Goal: Task Accomplishment & Management: Complete application form

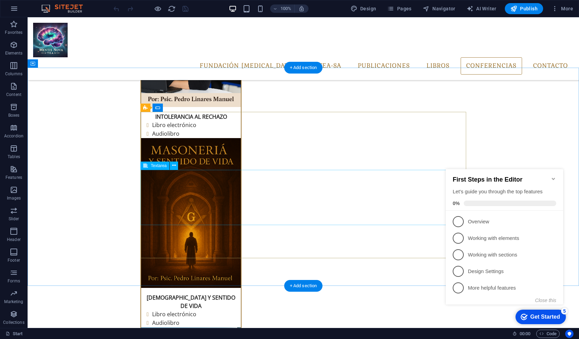
scroll to position [2837, 0]
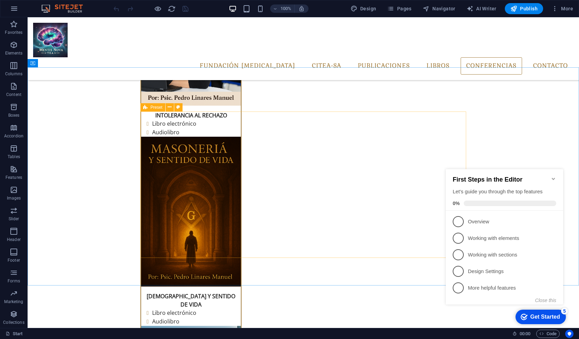
click at [146, 108] on icon at bounding box center [145, 107] width 4 height 8
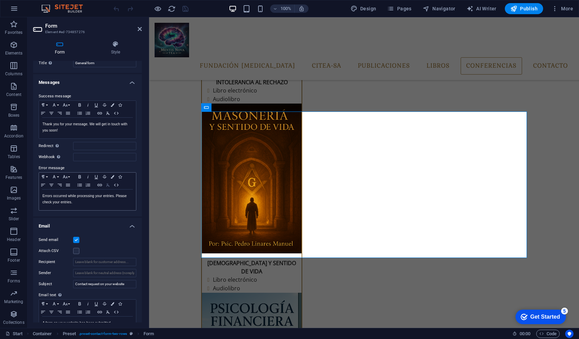
scroll to position [0, 0]
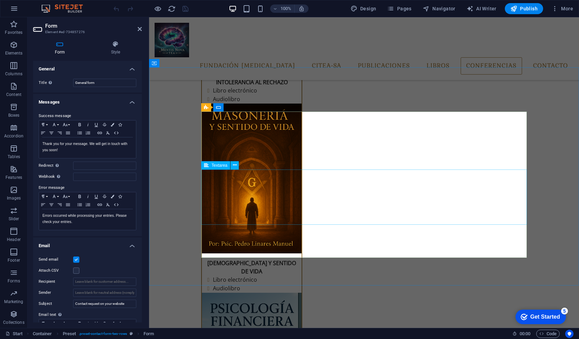
click at [206, 107] on icon at bounding box center [206, 107] width 4 height 8
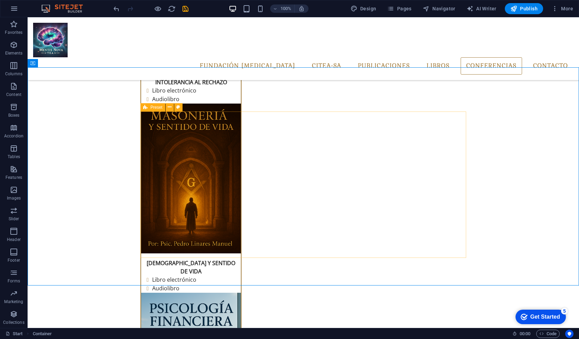
click at [146, 107] on icon at bounding box center [145, 107] width 4 height 8
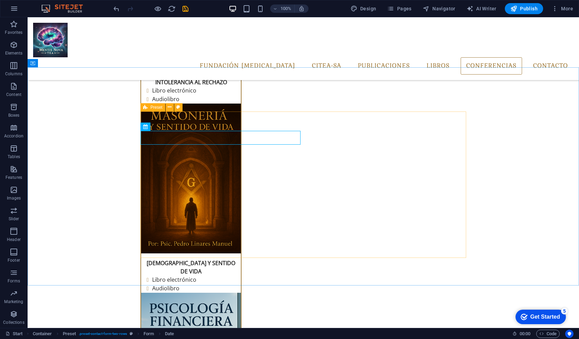
click at [145, 107] on icon at bounding box center [145, 107] width 4 height 8
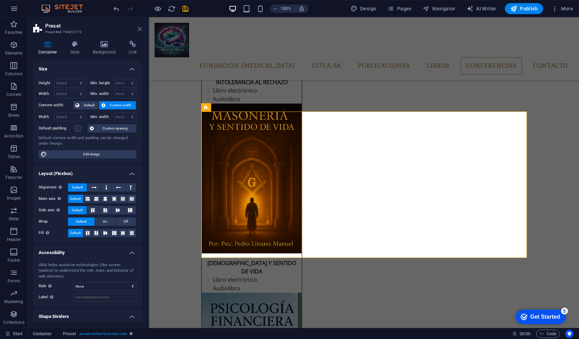
click at [139, 26] on icon at bounding box center [140, 29] width 4 height 6
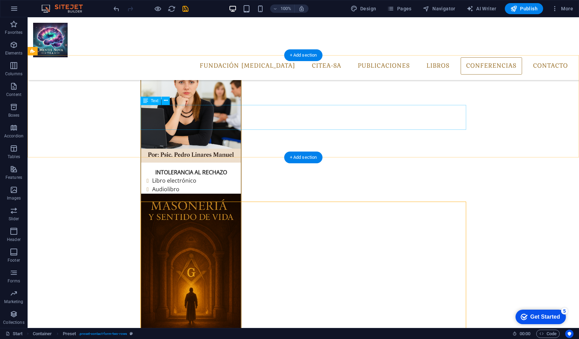
scroll to position [2772, 0]
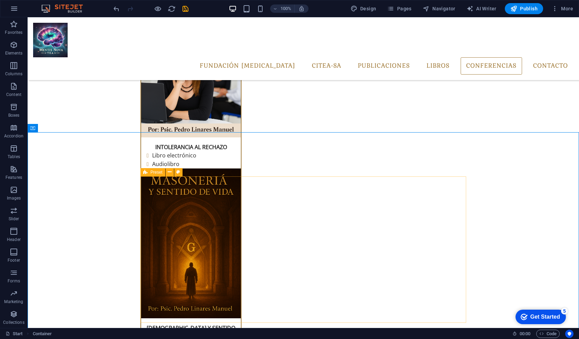
click at [145, 172] on icon at bounding box center [145, 172] width 4 height 8
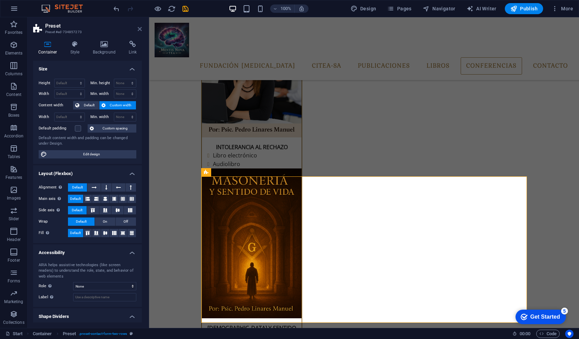
click at [140, 27] on icon at bounding box center [140, 29] width 4 height 6
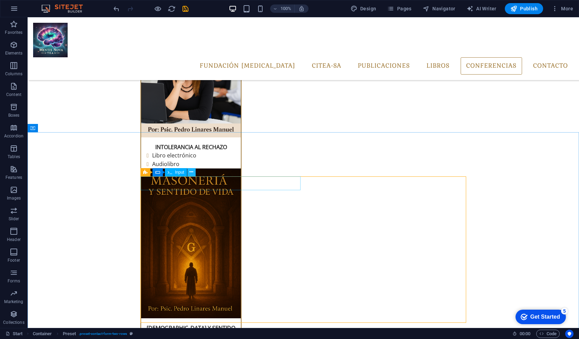
click at [192, 172] on icon at bounding box center [192, 171] width 4 height 7
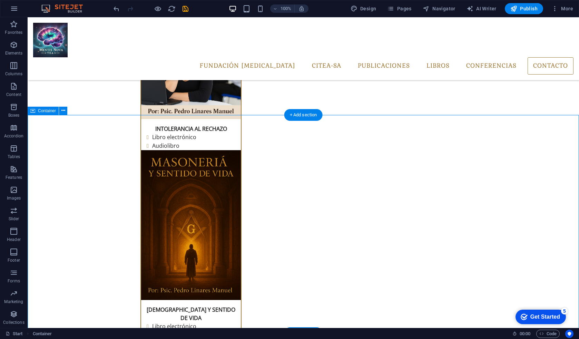
scroll to position [2791, 0]
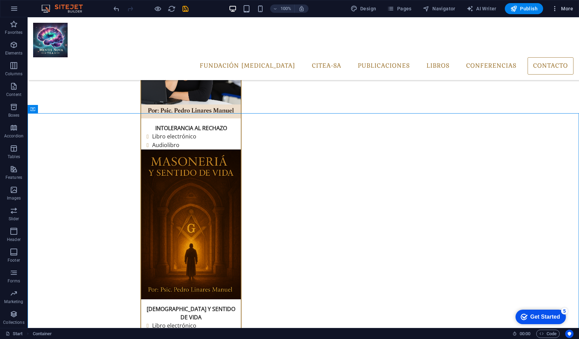
click at [563, 6] on span "More" at bounding box center [563, 8] width 22 height 7
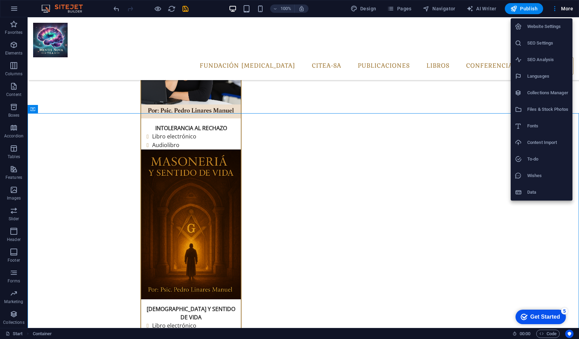
click at [283, 139] on div at bounding box center [289, 169] width 579 height 339
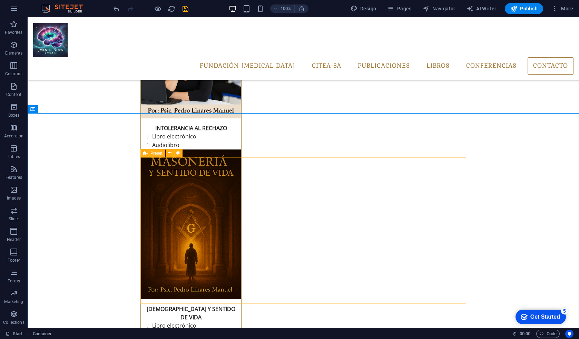
click at [146, 153] on icon at bounding box center [145, 153] width 4 height 8
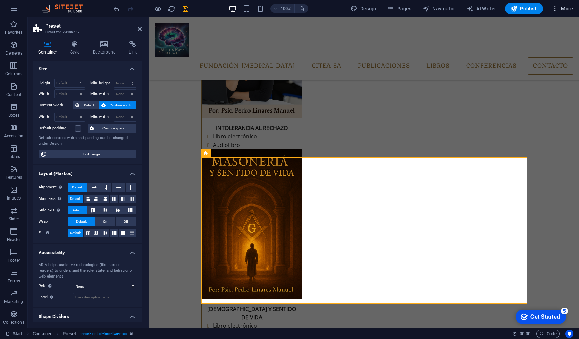
click at [565, 6] on span "More" at bounding box center [563, 8] width 22 height 7
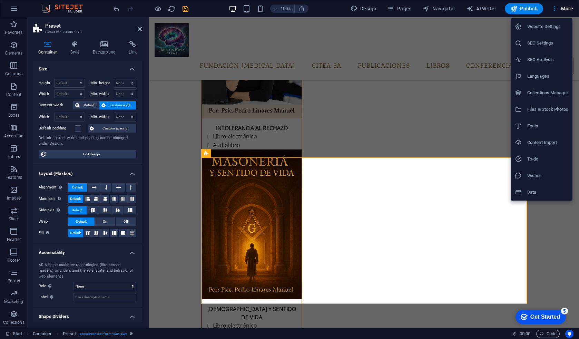
click at [559, 27] on h6 "Website Settings" at bounding box center [548, 26] width 41 height 8
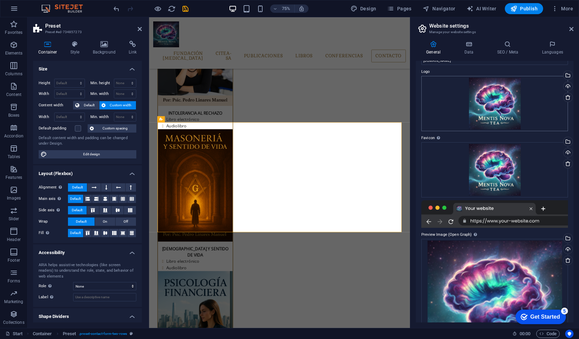
scroll to position [0, 0]
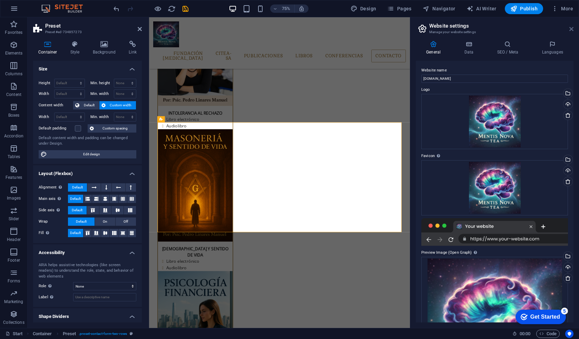
click at [573, 26] on icon at bounding box center [572, 29] width 4 height 6
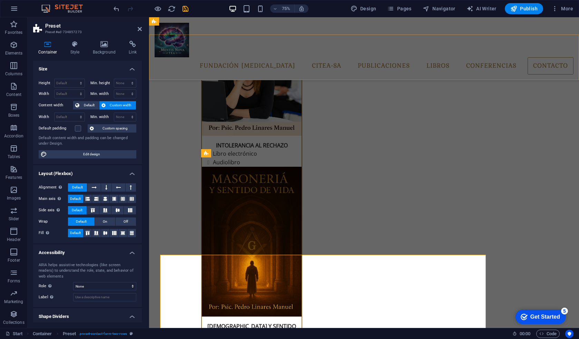
scroll to position [2791, 0]
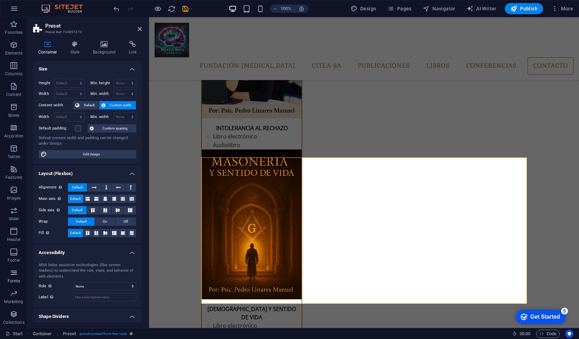
click at [18, 279] on p "Forms" at bounding box center [14, 281] width 12 height 6
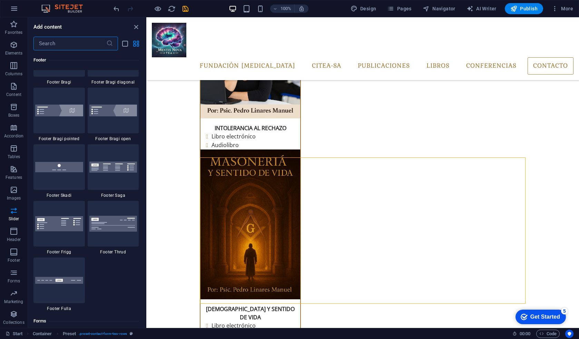
scroll to position [4785, 0]
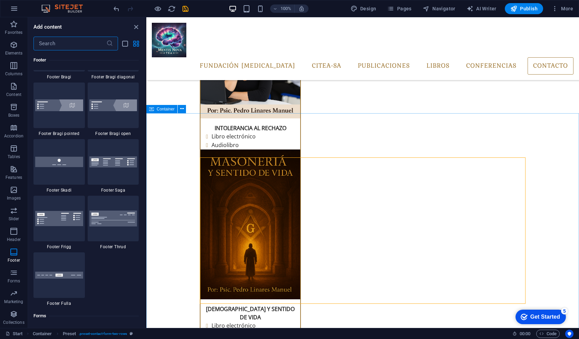
click at [157, 110] on span "Container" at bounding box center [166, 109] width 18 height 4
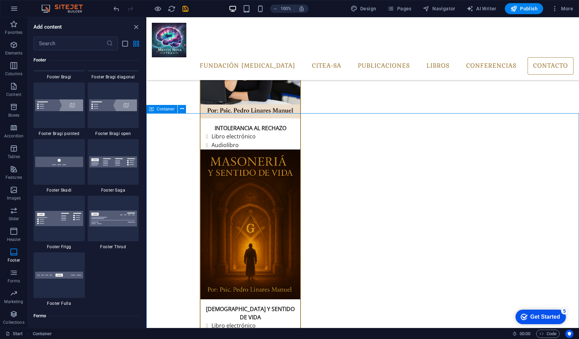
click at [157, 110] on span "Container" at bounding box center [166, 109] width 18 height 4
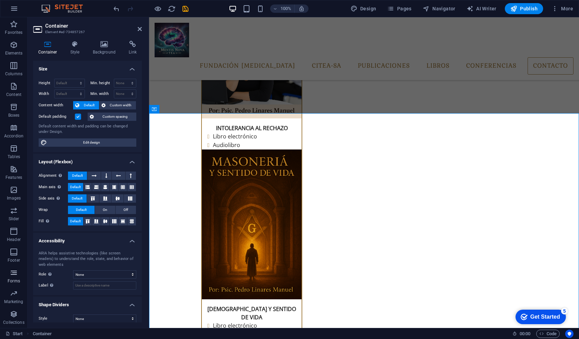
click at [16, 272] on icon "button" at bounding box center [14, 273] width 8 height 8
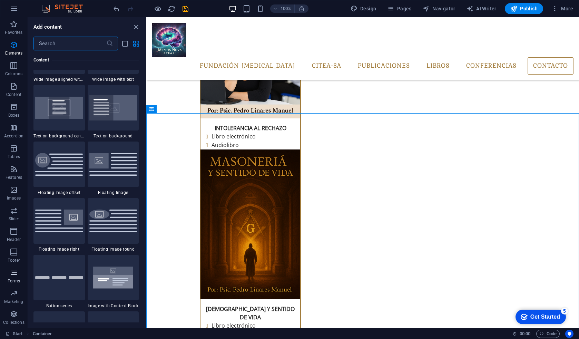
scroll to position [5041, 0]
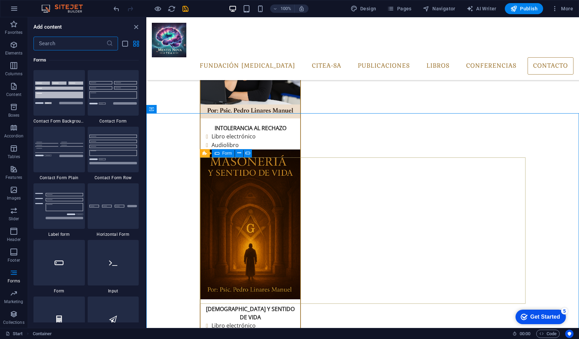
click at [216, 154] on icon at bounding box center [217, 153] width 5 height 8
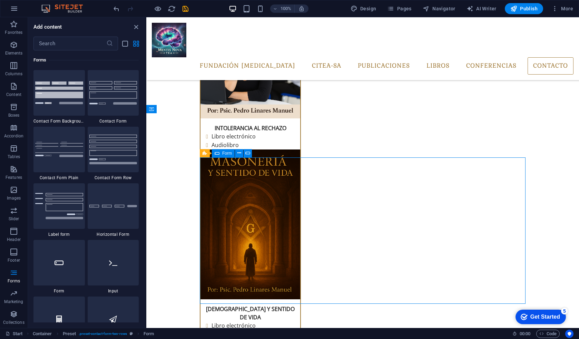
click at [221, 154] on div "Form" at bounding box center [223, 153] width 23 height 8
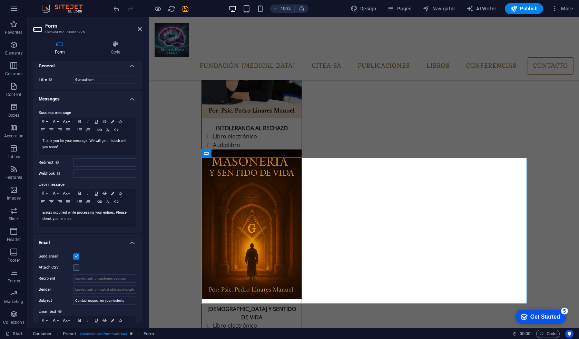
scroll to position [0, 0]
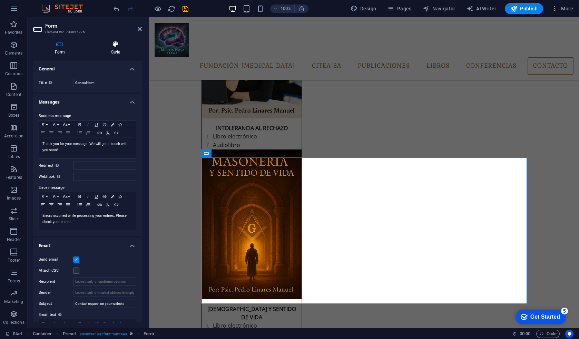
click at [115, 47] on icon at bounding box center [115, 44] width 52 height 7
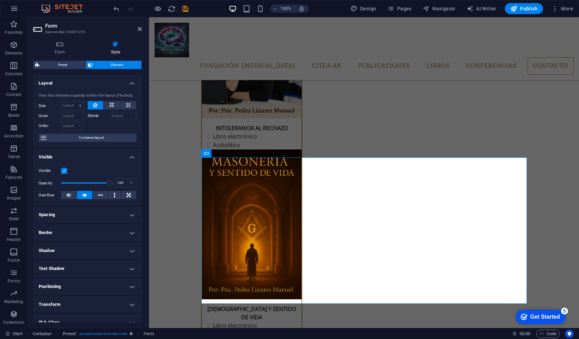
scroll to position [44, 0]
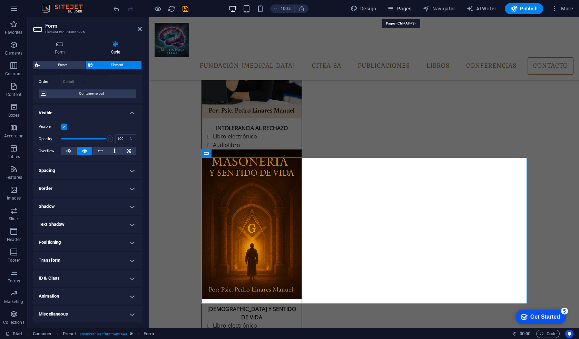
click at [399, 10] on span "Pages" at bounding box center [399, 8] width 24 height 7
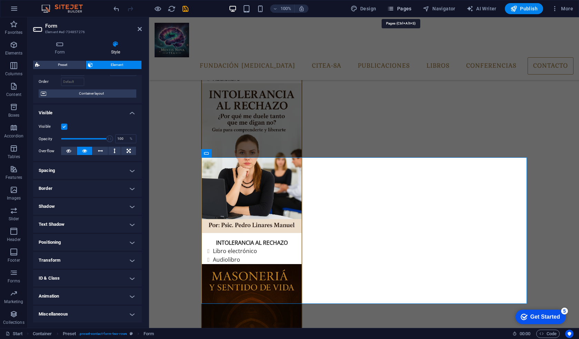
scroll to position [2888, 0]
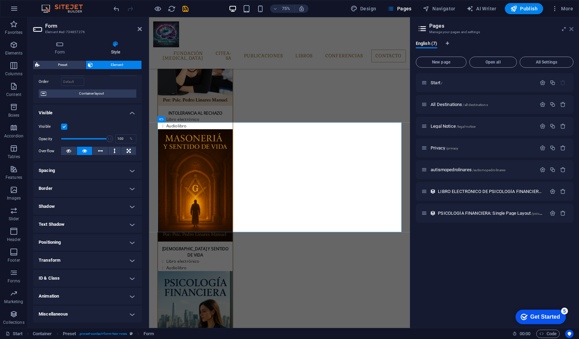
click at [573, 30] on icon at bounding box center [572, 29] width 4 height 6
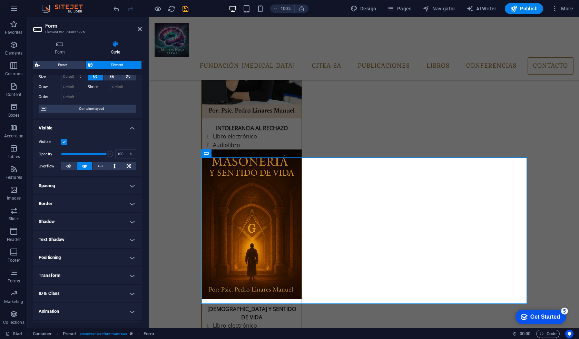
scroll to position [44, 0]
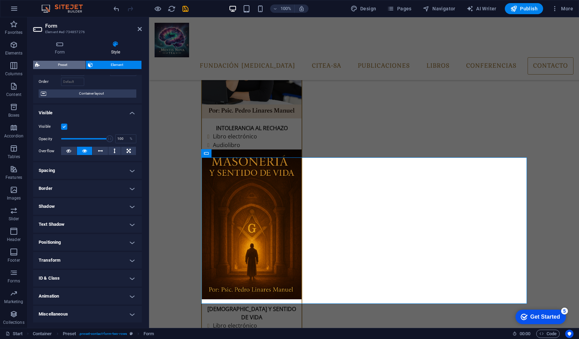
click at [56, 62] on span "Preset" at bounding box center [63, 65] width 42 height 8
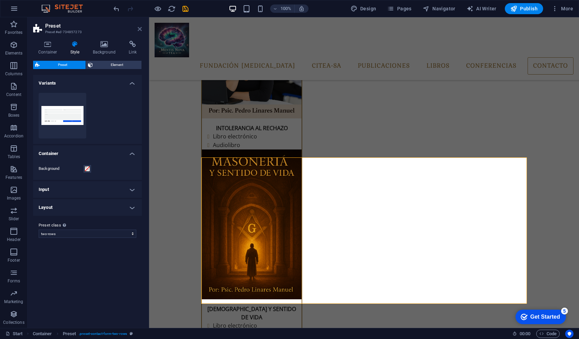
click at [139, 28] on icon at bounding box center [140, 29] width 4 height 6
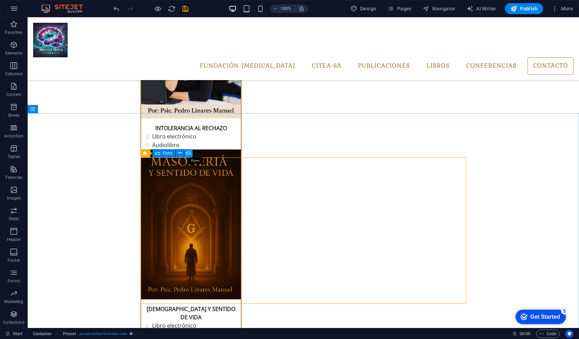
click at [189, 152] on icon at bounding box center [188, 152] width 5 height 7
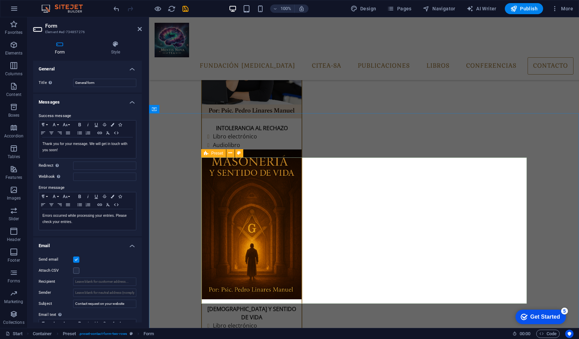
click at [209, 154] on div "Preset" at bounding box center [213, 153] width 25 height 8
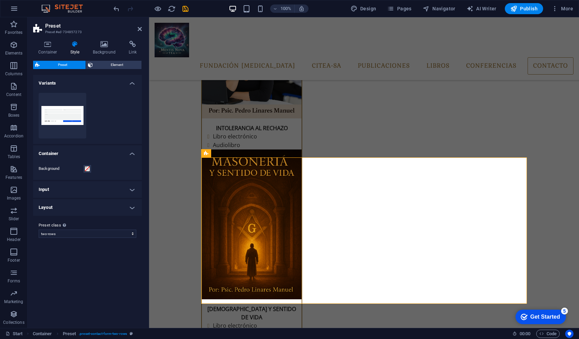
click at [66, 194] on h4 "Input" at bounding box center [87, 189] width 109 height 17
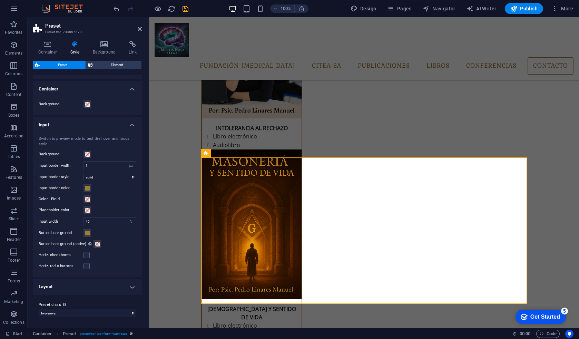
scroll to position [0, 0]
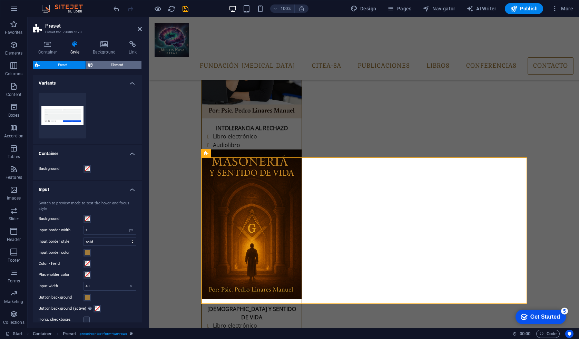
click at [109, 63] on span "Element" at bounding box center [117, 65] width 45 height 8
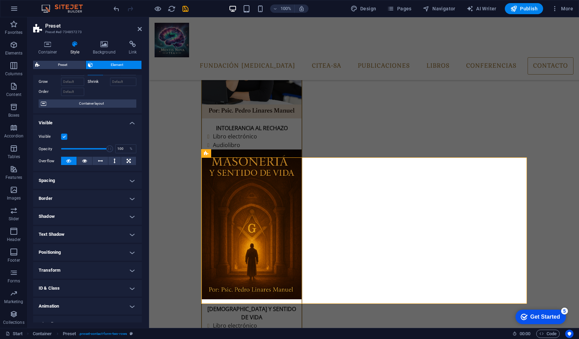
scroll to position [44, 0]
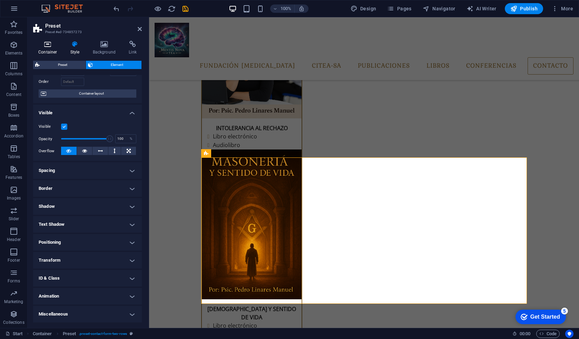
click at [50, 50] on h4 "Container" at bounding box center [49, 48] width 32 height 15
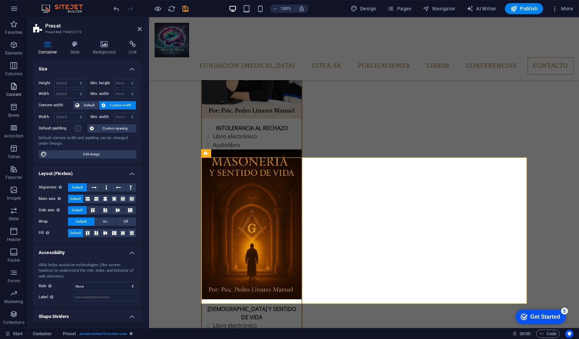
click at [21, 91] on span "Content" at bounding box center [14, 90] width 28 height 17
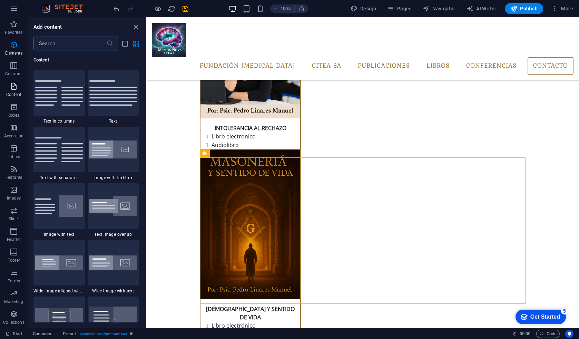
scroll to position [1208, 0]
click at [17, 275] on icon "button" at bounding box center [14, 273] width 8 height 8
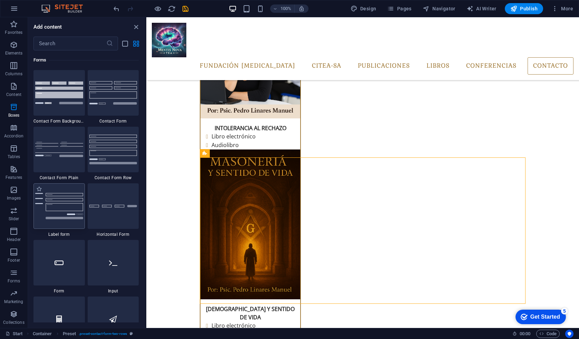
scroll to position [5041, 0]
click at [64, 96] on img at bounding box center [59, 92] width 48 height 22
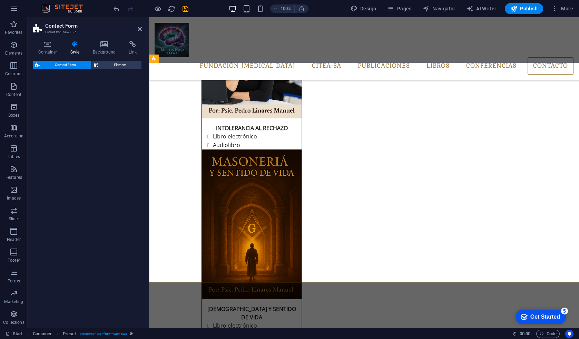
scroll to position [3060, 0]
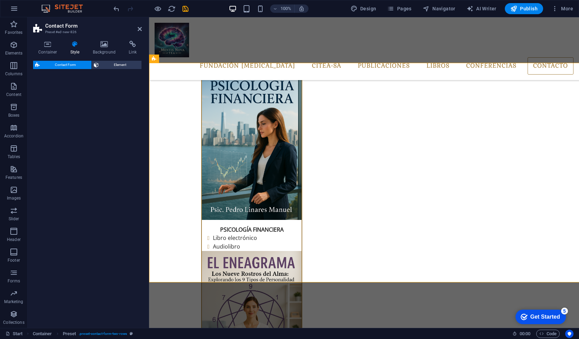
select select "rem"
select select "preset-contact-form-v3-background"
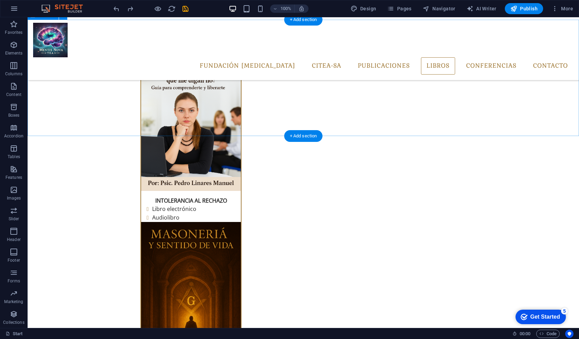
scroll to position [2940, 0]
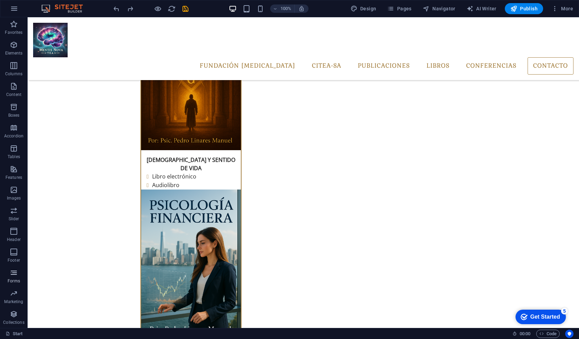
click at [17, 274] on icon "button" at bounding box center [14, 273] width 8 height 8
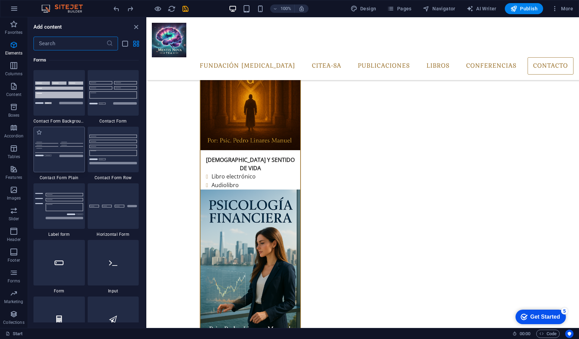
scroll to position [5041, 0]
click at [125, 44] on icon "list-view" at bounding box center [125, 44] width 8 height 8
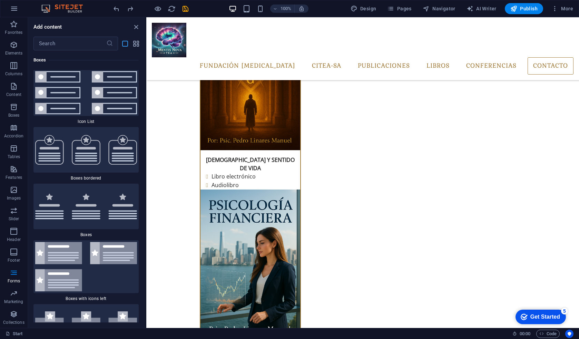
scroll to position [11410, 0]
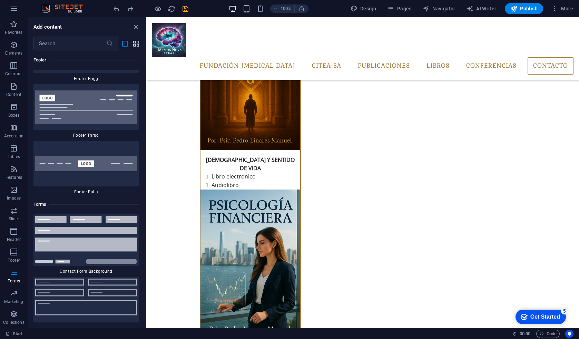
click at [137, 41] on icon "grid-view" at bounding box center [136, 44] width 8 height 8
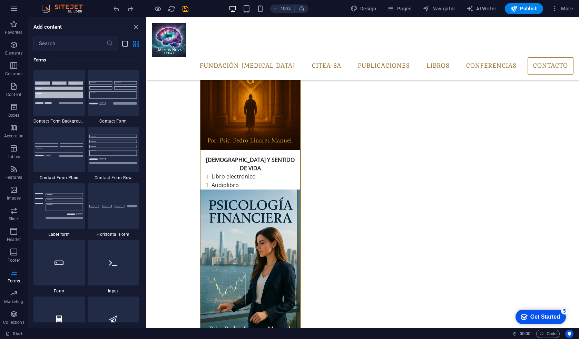
click at [125, 45] on icon "list-view" at bounding box center [125, 44] width 8 height 8
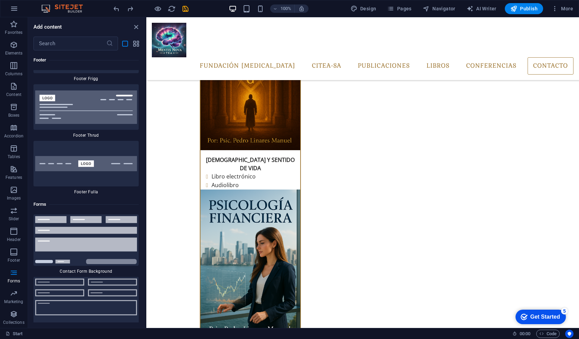
click at [142, 43] on div "​" at bounding box center [87, 44] width 118 height 14
click at [140, 43] on icon "grid-view" at bounding box center [136, 44] width 8 height 8
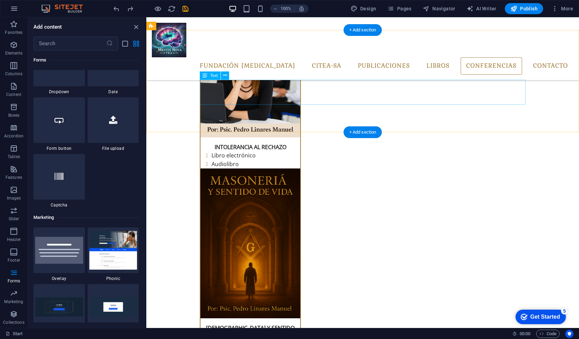
scroll to position [2765, 0]
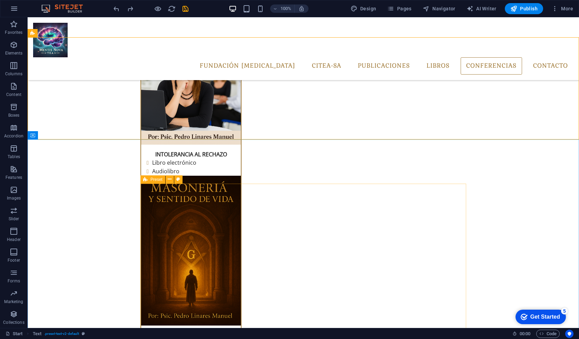
click at [145, 180] on icon at bounding box center [145, 179] width 4 height 8
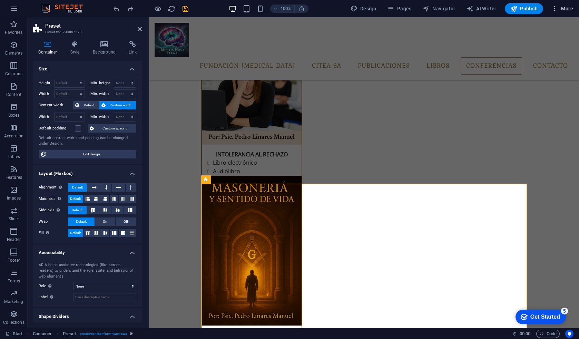
click at [565, 9] on span "More" at bounding box center [563, 8] width 22 height 7
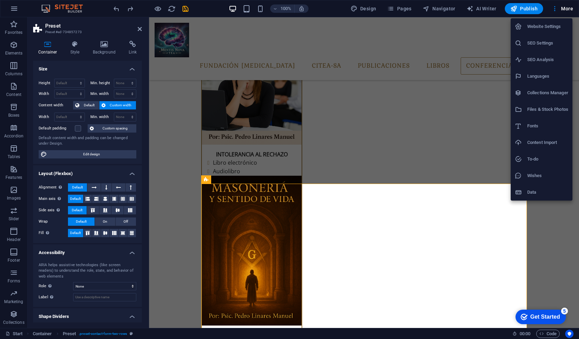
click at [144, 317] on div at bounding box center [289, 169] width 579 height 339
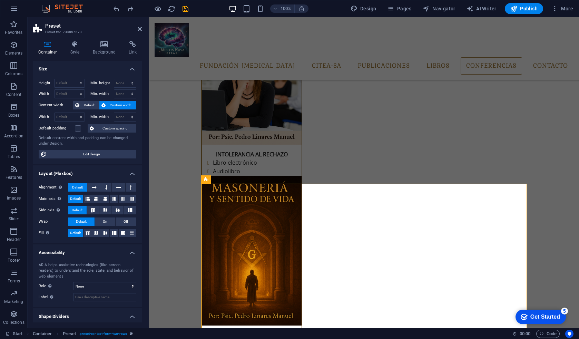
scroll to position [18, 0]
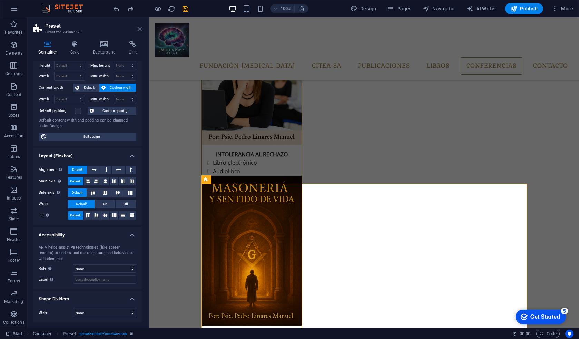
click at [141, 29] on icon at bounding box center [140, 29] width 4 height 6
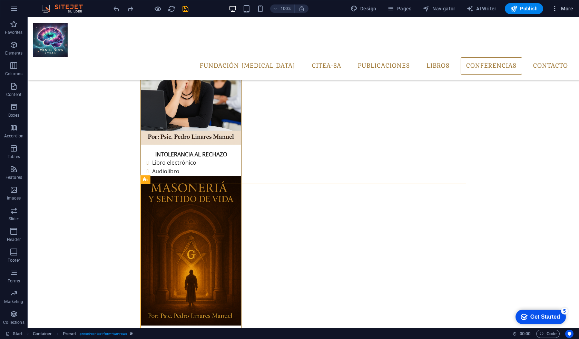
click at [561, 9] on span "More" at bounding box center [563, 8] width 22 height 7
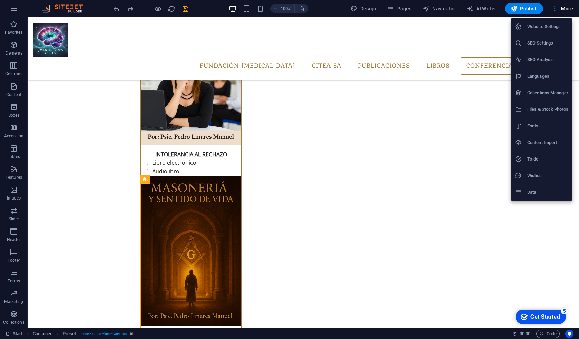
click at [560, 25] on h6 "Website Settings" at bounding box center [548, 26] width 41 height 8
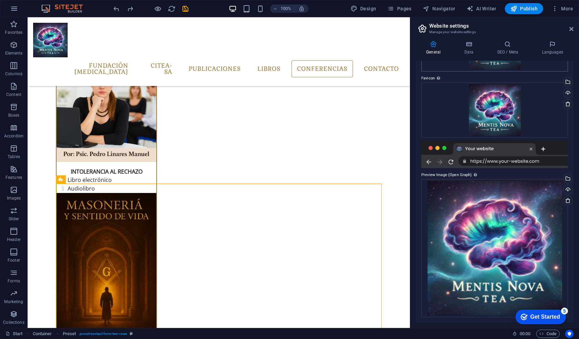
scroll to position [0, 0]
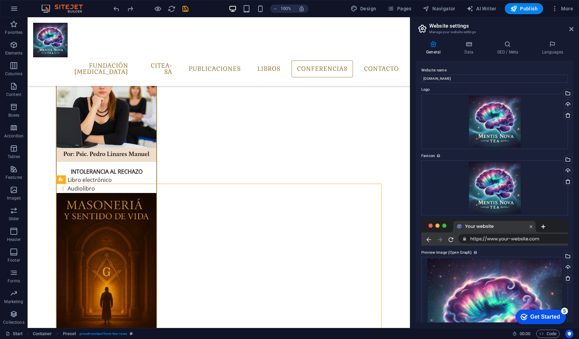
click at [571, 33] on header "Website settings Manage your website settings" at bounding box center [495, 26] width 156 height 18
click at [571, 32] on link at bounding box center [572, 29] width 4 height 6
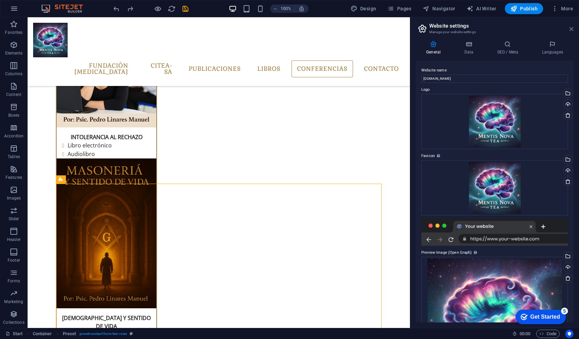
scroll to position [2765, 0]
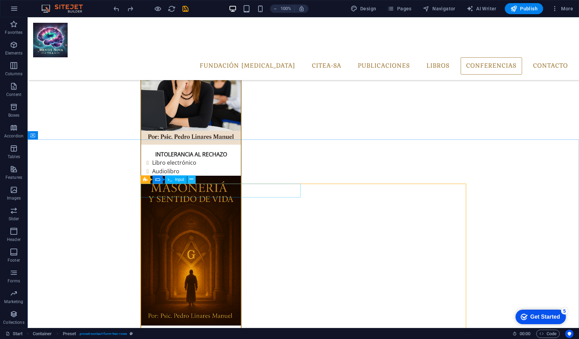
click at [190, 179] on icon at bounding box center [192, 179] width 4 height 7
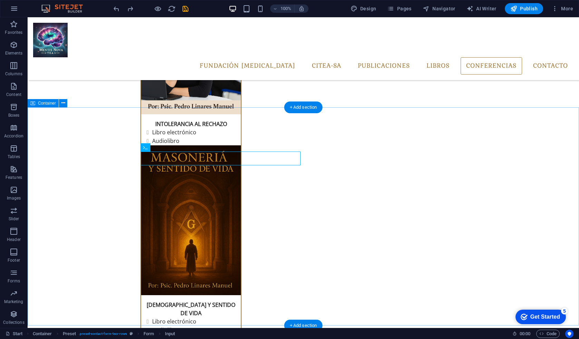
scroll to position [2798, 0]
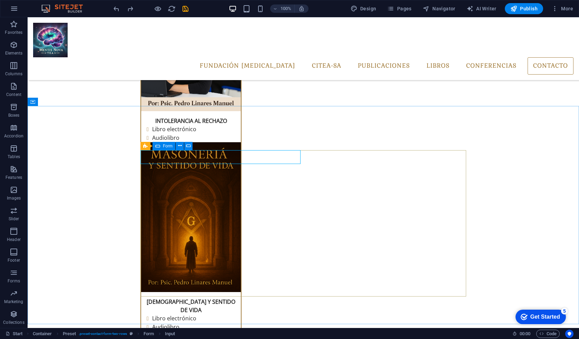
click at [159, 146] on icon at bounding box center [157, 146] width 5 height 8
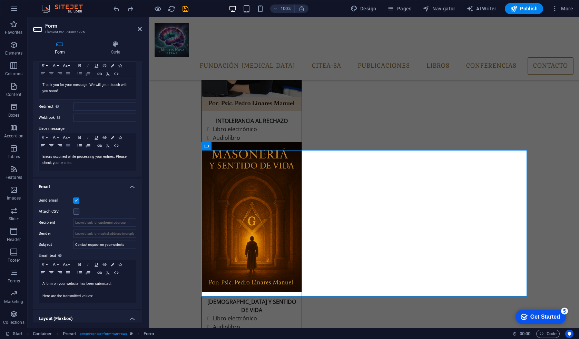
scroll to position [0, 0]
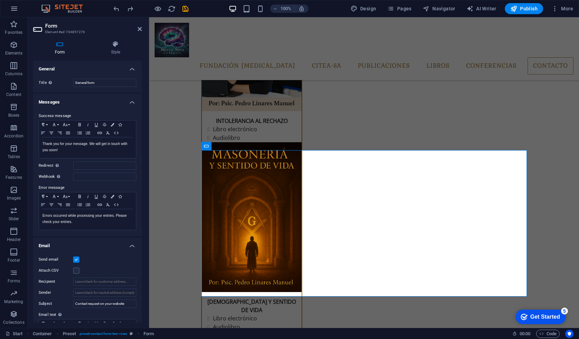
click at [128, 69] on h4 "General" at bounding box center [87, 67] width 109 height 12
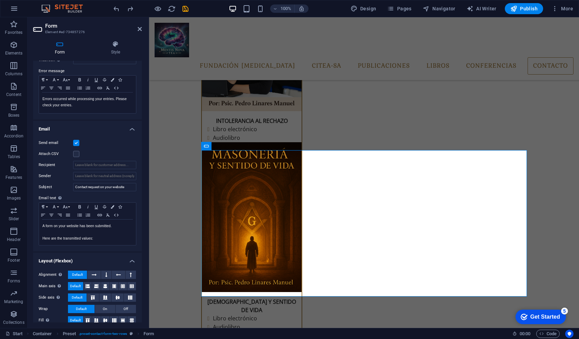
scroll to position [109, 0]
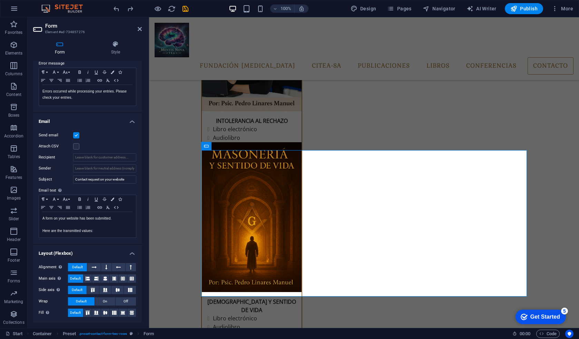
click at [75, 135] on label at bounding box center [76, 135] width 6 height 6
click at [0, 0] on input "Send email" at bounding box center [0, 0] width 0 height 0
click at [75, 135] on label at bounding box center [76, 135] width 6 height 6
click at [0, 0] on input "Send email" at bounding box center [0, 0] width 0 height 0
click at [92, 154] on input "Recipient" at bounding box center [104, 157] width 63 height 8
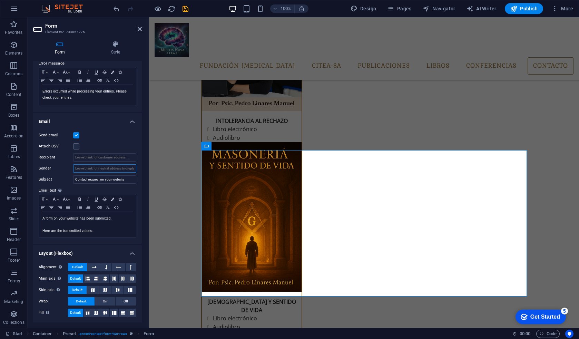
click at [96, 166] on input "Sender" at bounding box center [104, 168] width 63 height 8
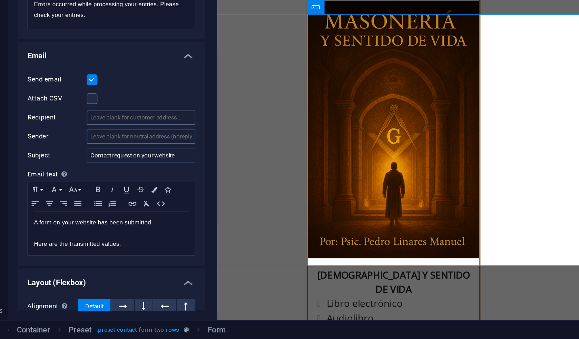
scroll to position [52, 0]
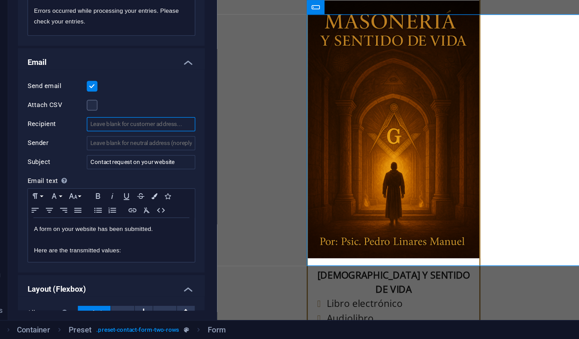
click at [86, 215] on input "Recipient" at bounding box center [104, 214] width 63 height 8
click at [95, 225] on input "Sender" at bounding box center [104, 225] width 63 height 8
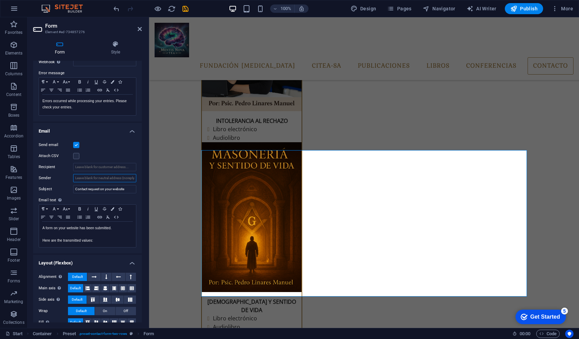
scroll to position [109, 0]
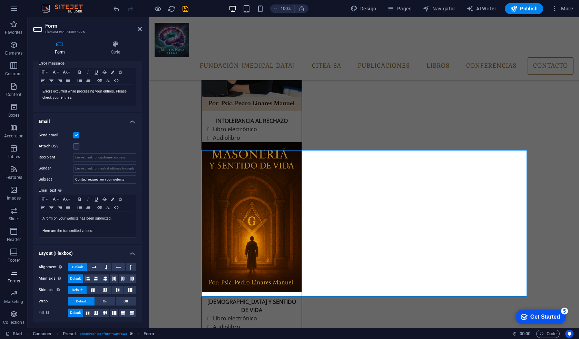
click at [13, 282] on p "Forms" at bounding box center [14, 281] width 12 height 6
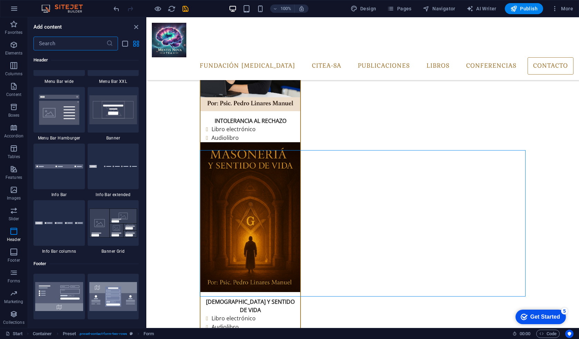
scroll to position [4342, 0]
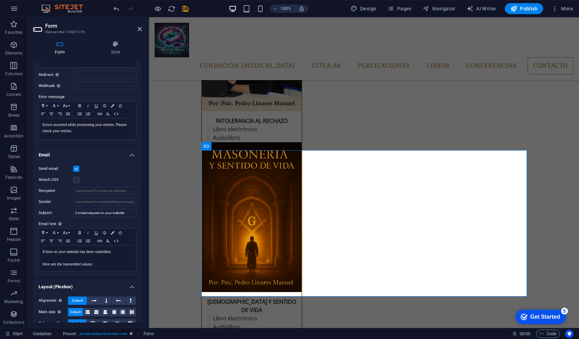
scroll to position [87, 0]
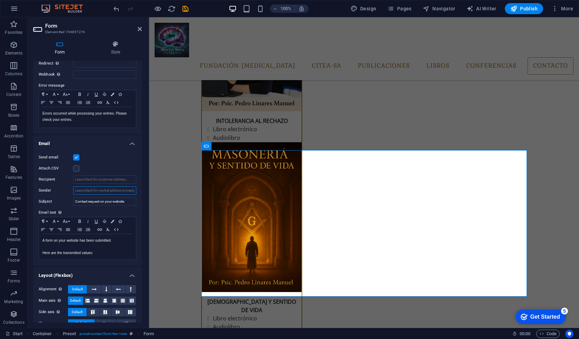
click at [113, 189] on input "Sender" at bounding box center [104, 190] width 63 height 8
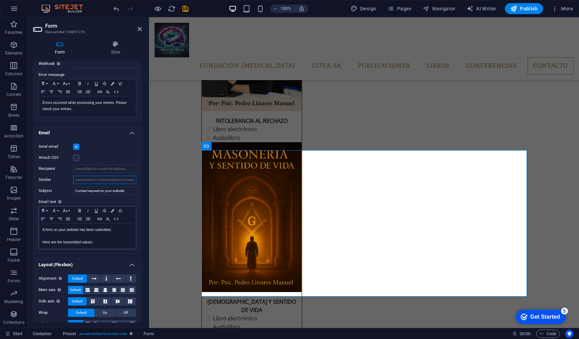
scroll to position [96, 0]
